Goal: Information Seeking & Learning: Compare options

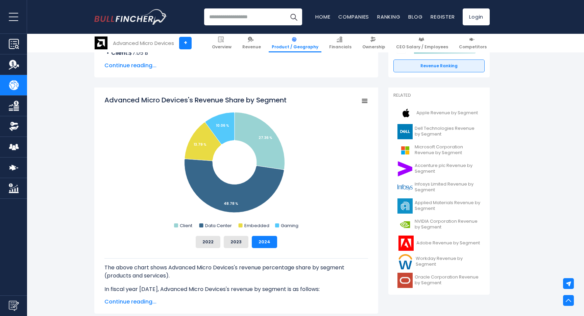
scroll to position [117, 0]
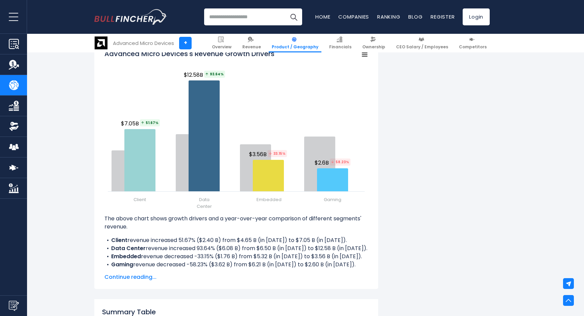
scroll to position [808, 0]
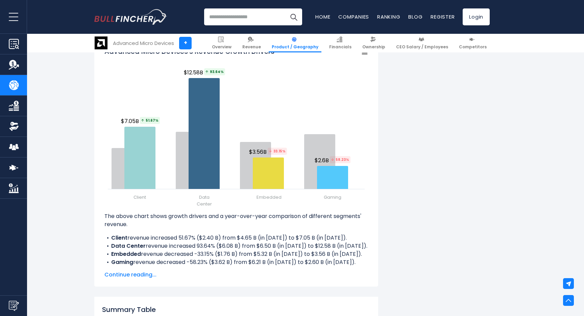
click at [98, 261] on div "Advanced Micro Devices's Revenue Growth Drivers Created with Highcharts 12.1.2 …" at bounding box center [236, 160] width 284 height 251
click at [130, 275] on span "Continue reading..." at bounding box center [236, 275] width 264 height 8
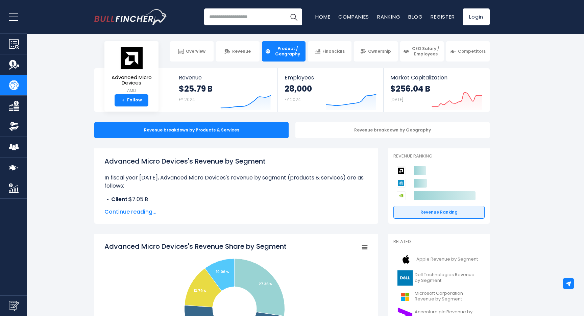
scroll to position [0, 0]
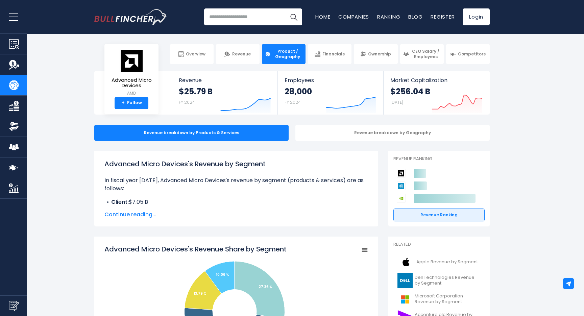
click at [237, 18] on input "search" at bounding box center [253, 16] width 98 height 17
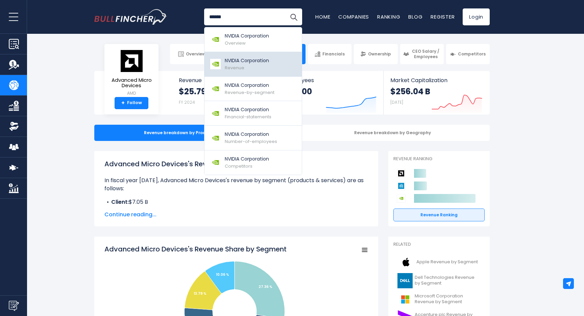
type input "******"
click at [244, 62] on p "NVIDIA Corporation" at bounding box center [247, 60] width 44 height 7
